Goal: Task Accomplishment & Management: Manage account settings

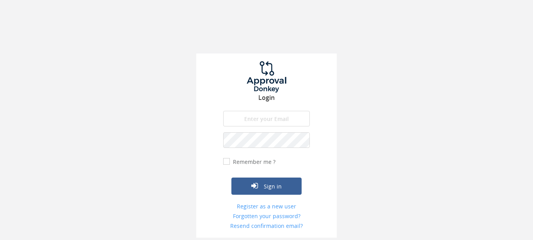
click at [267, 122] on input "email" at bounding box center [266, 119] width 87 height 16
type input "petra.tanuskova@teach.sk"
click at [227, 162] on input "Remember me ?" at bounding box center [225, 161] width 5 height 5
checkbox input "true"
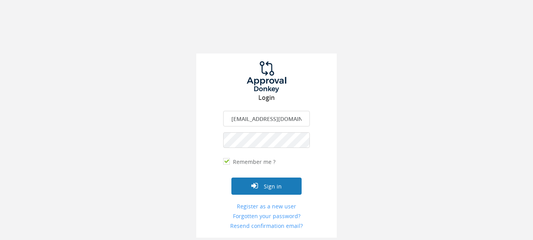
click at [275, 185] on button "Sign in" at bounding box center [266, 185] width 70 height 17
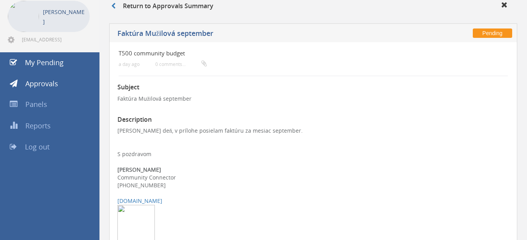
scroll to position [21, 0]
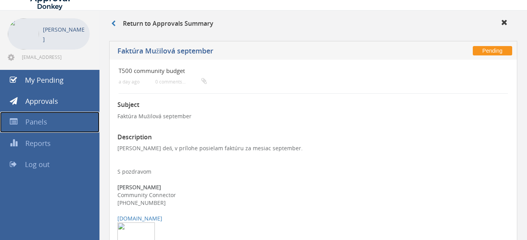
click at [46, 119] on span "Panels" at bounding box center [36, 121] width 22 height 9
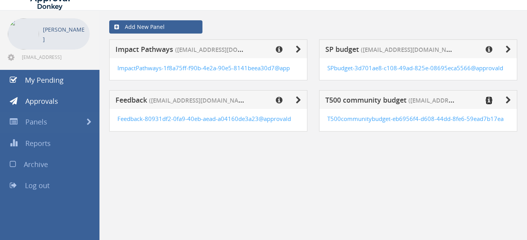
click at [489, 99] on icon at bounding box center [488, 100] width 7 height 8
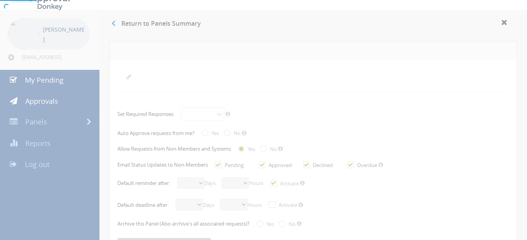
radio input "true"
checkbox input "true"
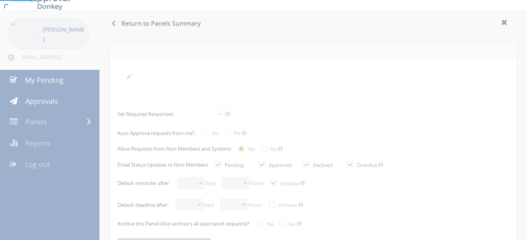
checkbox input "true"
select select "number:1"
select select "number:0"
checkbox input "true"
select select "number:1"
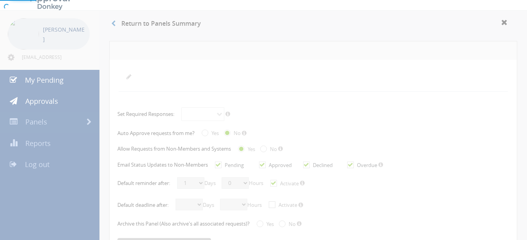
select select "number:0"
radio input "true"
select select "number:0"
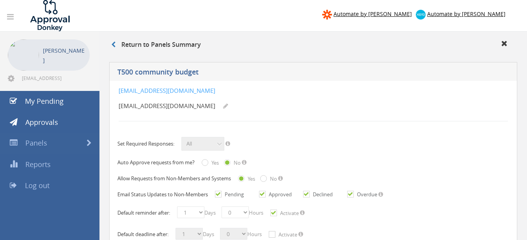
scroll to position [62, 0]
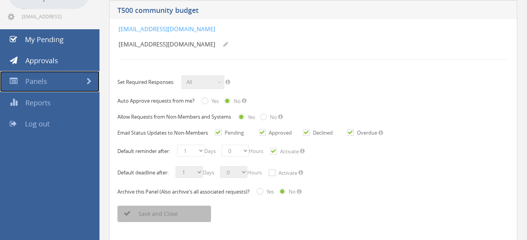
click at [46, 84] on span "Panels" at bounding box center [36, 80] width 22 height 9
